Goal: Navigation & Orientation: Find specific page/section

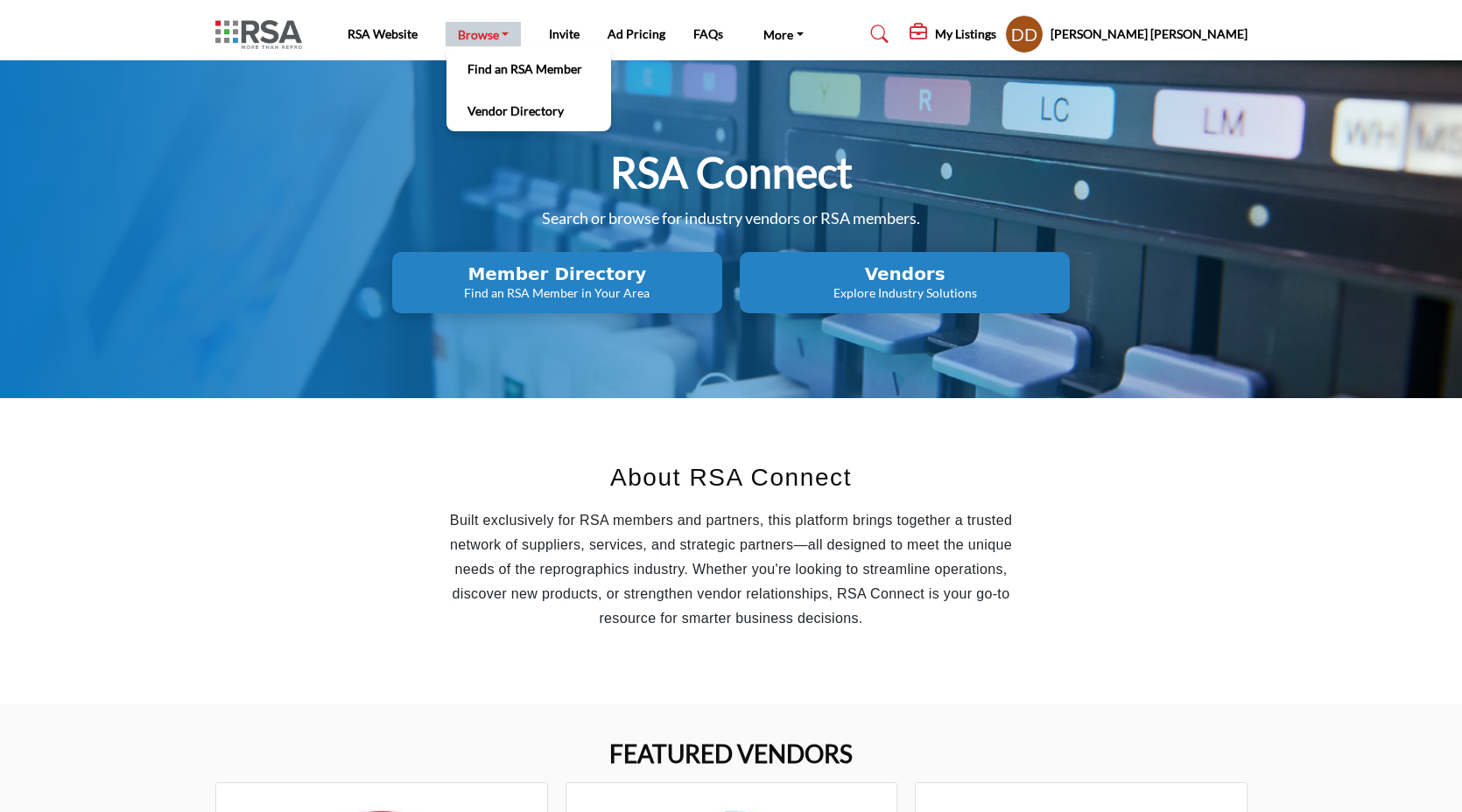
click at [452, 37] on link "Browse" at bounding box center [484, 33] width 76 height 24
click at [501, 122] on li "Vendor Directory" at bounding box center [529, 109] width 164 height 42
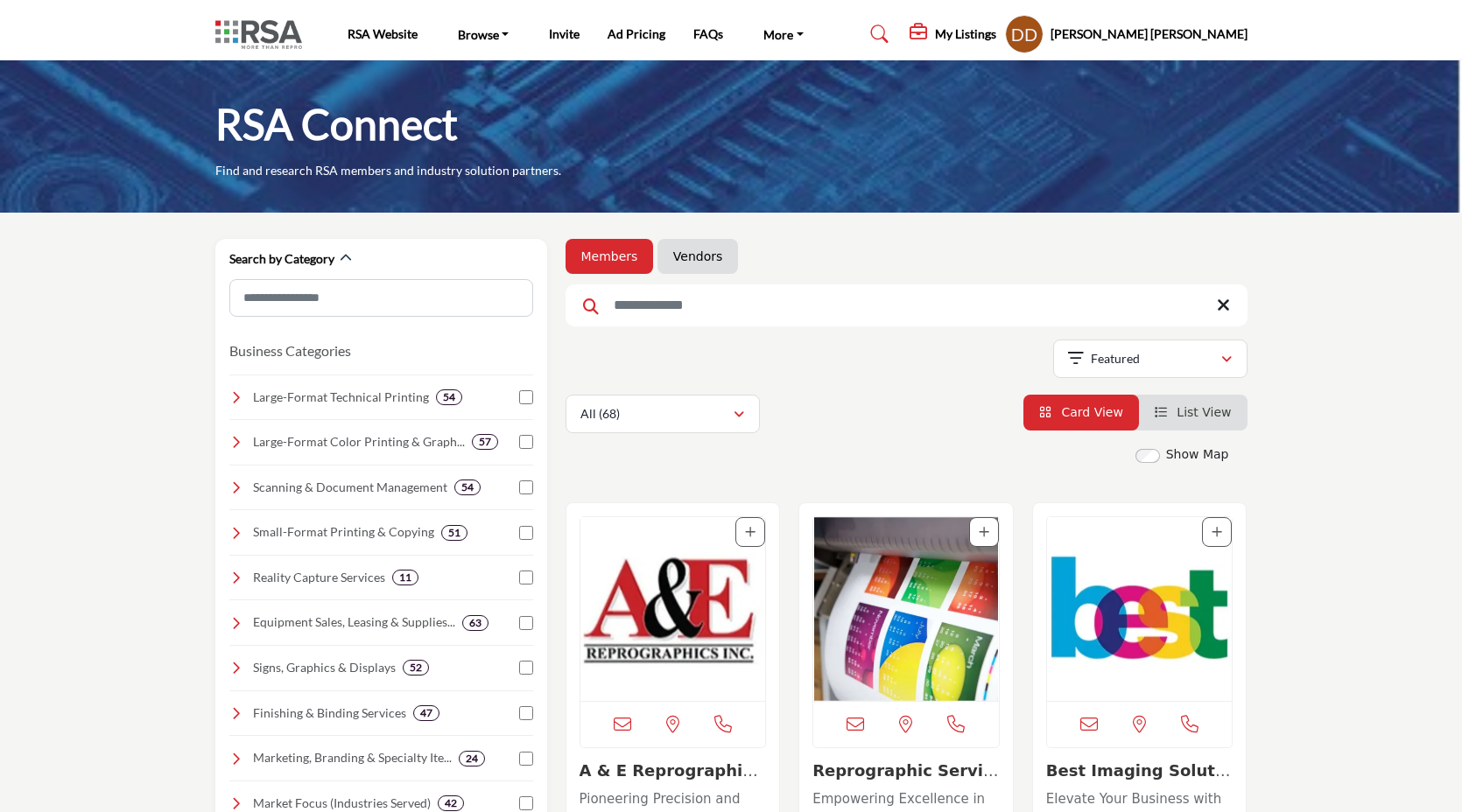
click at [712, 255] on link "Vendors" at bounding box center [698, 257] width 49 height 18
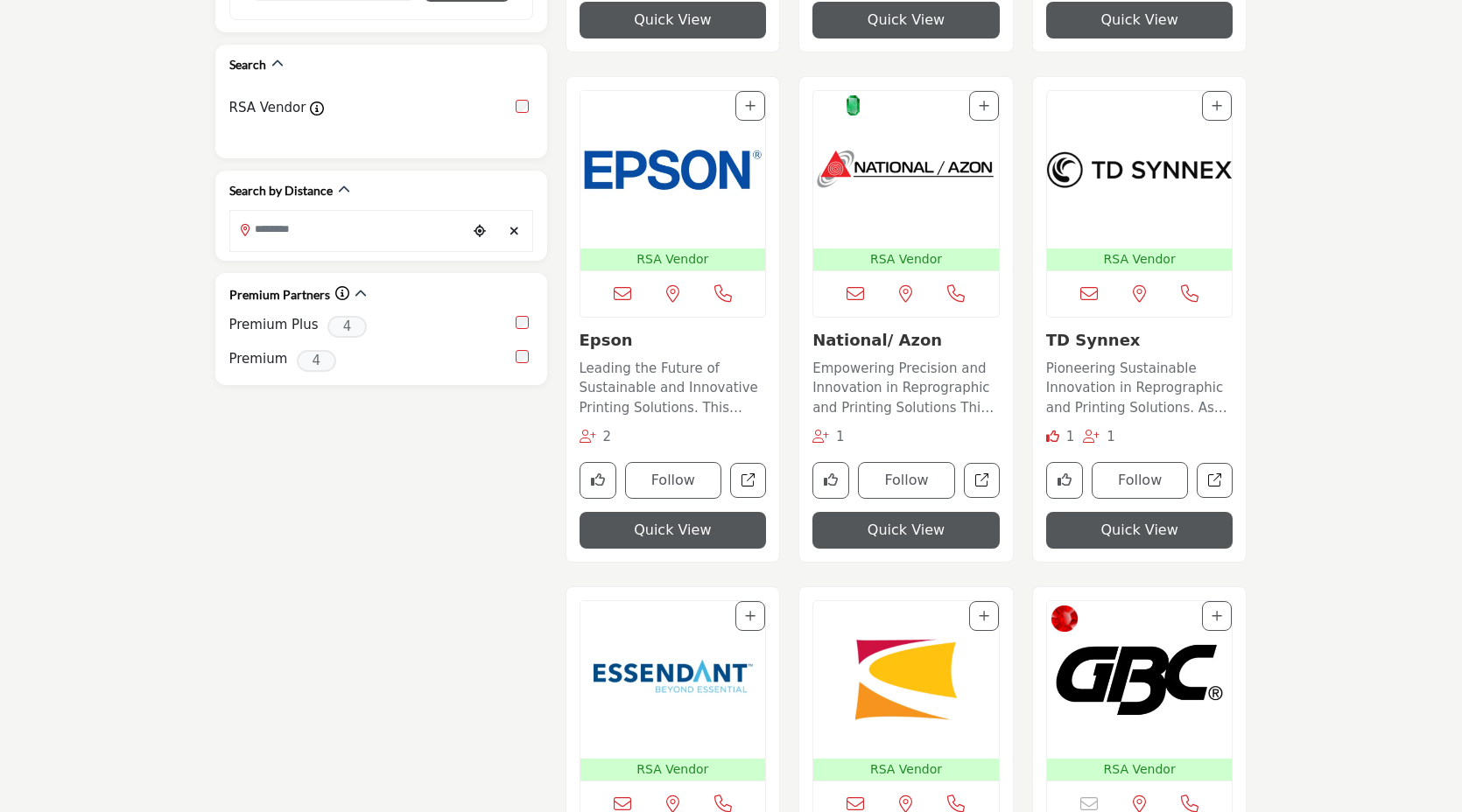
scroll to position [971, 0]
